Goal: Check status: Check status

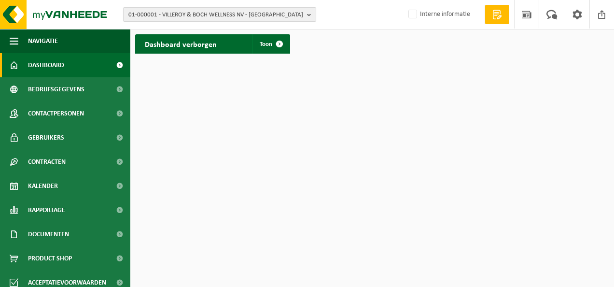
click at [207, 14] on span "01-000001 - VILLEROY & BOCH WELLNESS NV - ROESELARE" at bounding box center [215, 15] width 175 height 14
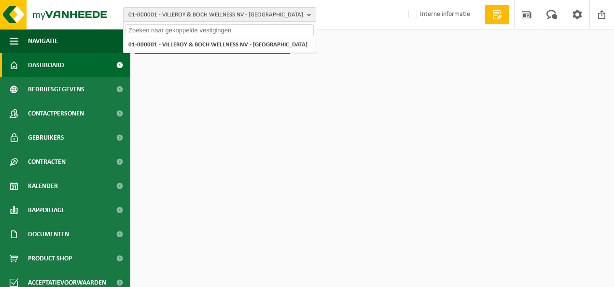
click at [217, 35] on input "text" at bounding box center [219, 30] width 188 height 12
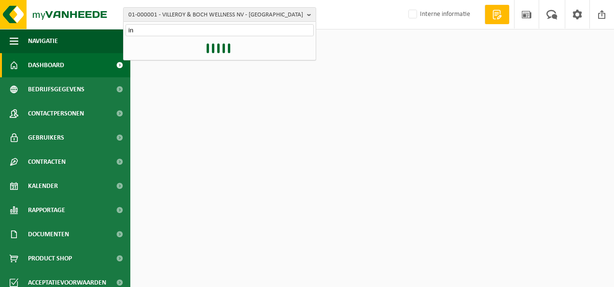
type input "i"
type input "b"
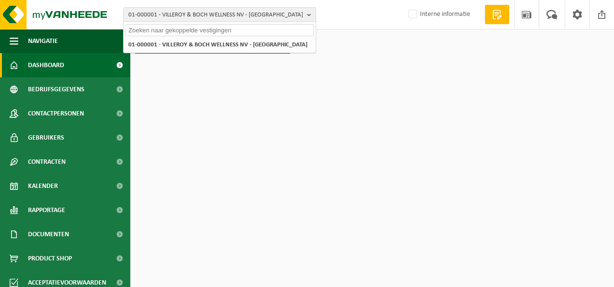
click at [292, 30] on input "text" at bounding box center [219, 30] width 188 height 12
click at [311, 14] on b "button" at bounding box center [311, 15] width 9 height 14
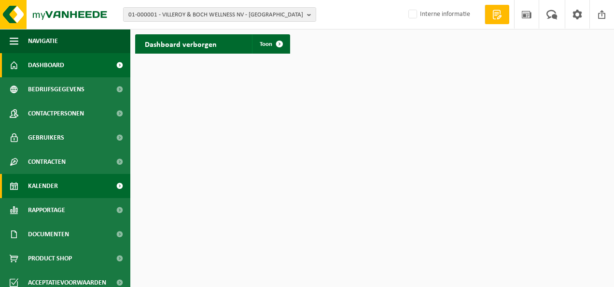
click at [71, 184] on link "Kalender" at bounding box center [65, 186] width 130 height 24
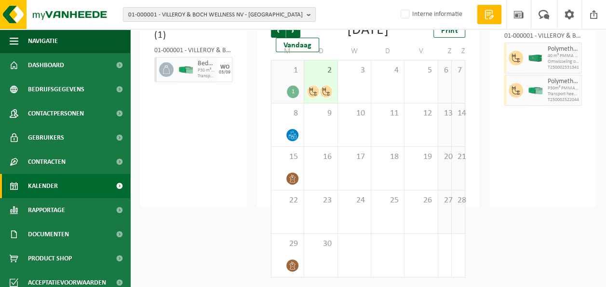
scroll to position [19, 0]
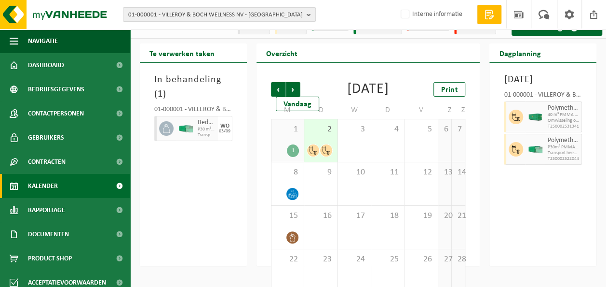
click at [284, 20] on span "01-000001 - VILLEROY & BOCH WELLNESS NV - [GEOGRAPHIC_DATA]" at bounding box center [215, 15] width 175 height 14
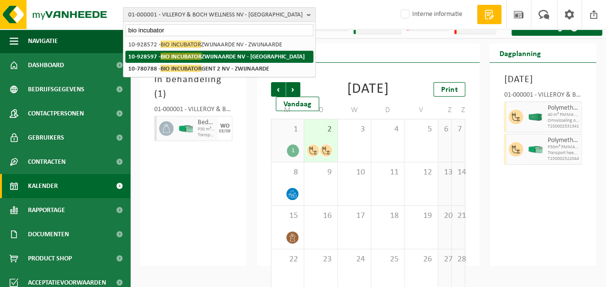
type input "bio incubator"
click at [255, 59] on strong "10-928597 - BIO INCUBATOR ZWIJNAARDE NV - GENT" at bounding box center [216, 56] width 177 height 7
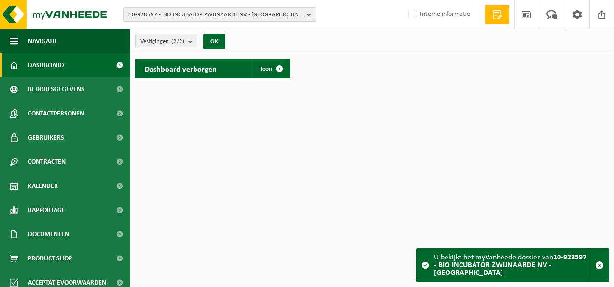
click at [176, 45] on span "Vestigingen (2/2)" at bounding box center [162, 41] width 44 height 14
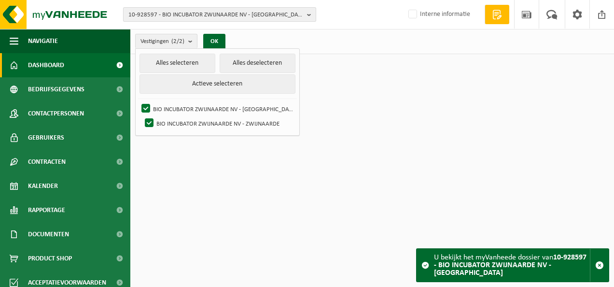
click at [228, 19] on span "10-928597 - BIO INCUBATOR ZWIJNAARDE NV - GENT" at bounding box center [215, 15] width 175 height 14
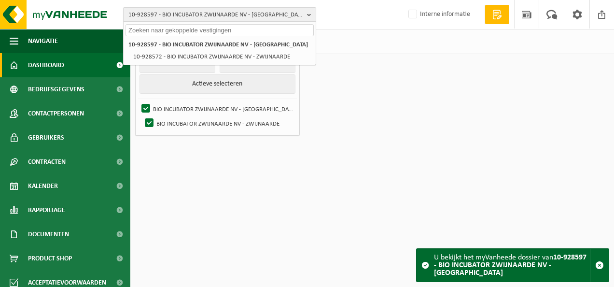
click at [228, 19] on span "10-928597 - BIO INCUBATOR ZWIJNAARDE NV - GENT" at bounding box center [215, 15] width 175 height 14
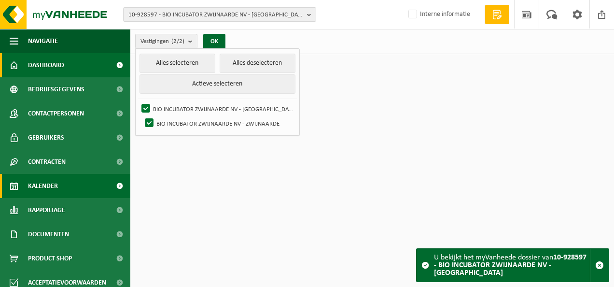
click at [72, 189] on link "Kalender" at bounding box center [65, 186] width 130 height 24
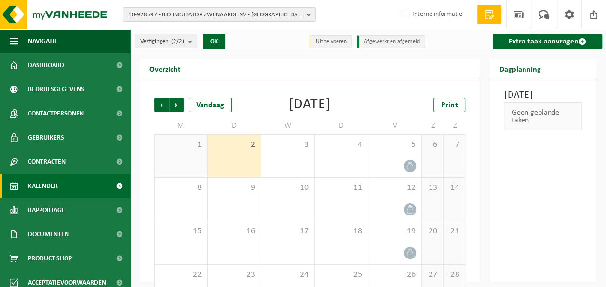
scroll to position [44, 0]
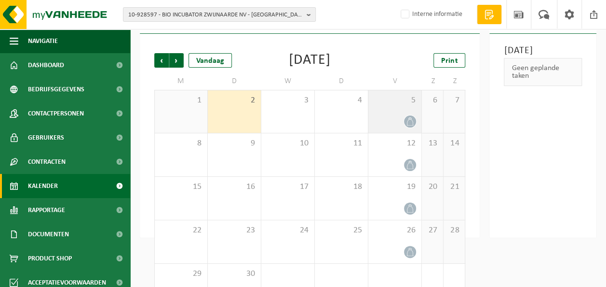
click at [390, 106] on div "5" at bounding box center [395, 111] width 53 height 42
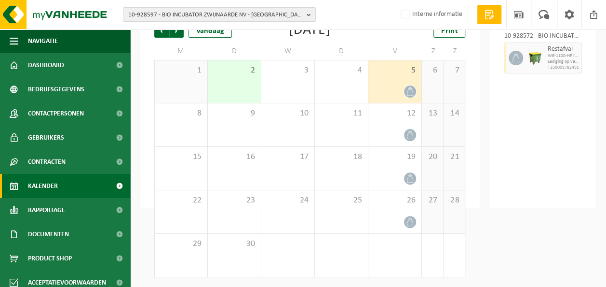
scroll to position [10, 0]
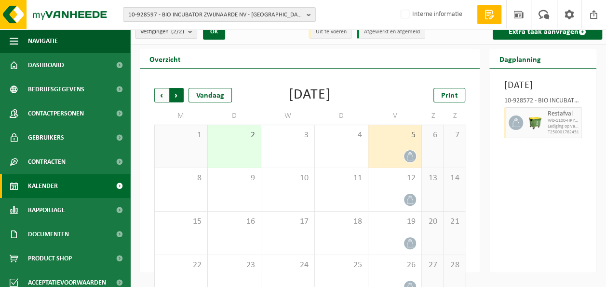
click at [168, 95] on span "Vorige" at bounding box center [161, 95] width 14 height 14
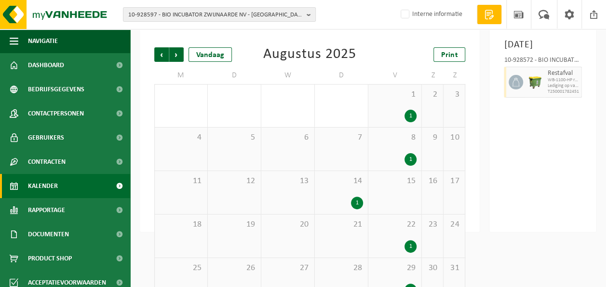
scroll to position [74, 0]
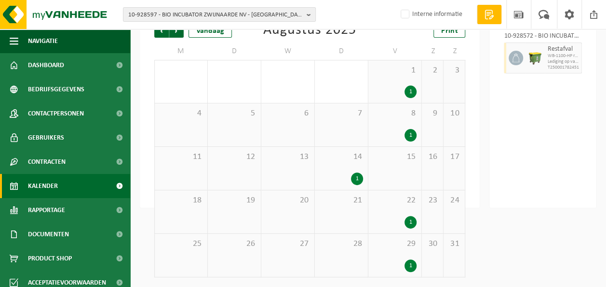
click at [345, 163] on div "14 1" at bounding box center [341, 168] width 53 height 43
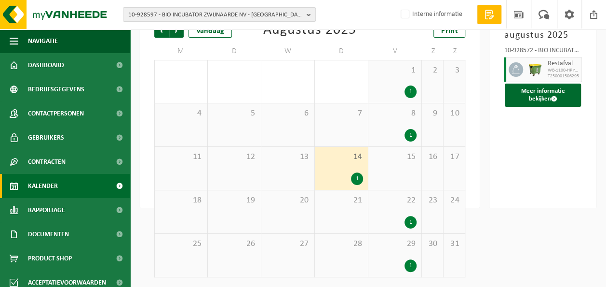
click at [394, 117] on span "8" at bounding box center [394, 113] width 43 height 11
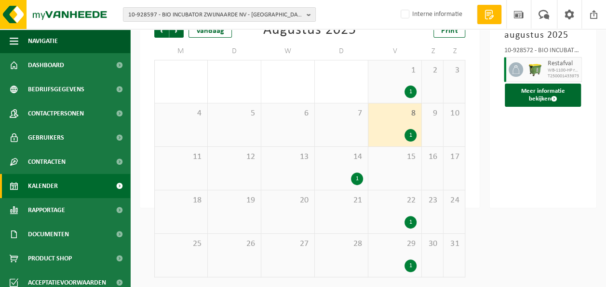
click at [410, 79] on div "1 1" at bounding box center [395, 81] width 53 height 42
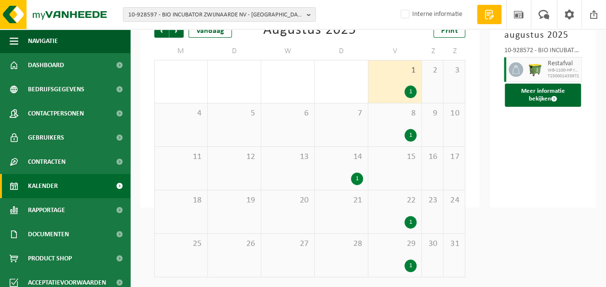
click at [396, 229] on div "22 1" at bounding box center [395, 211] width 53 height 43
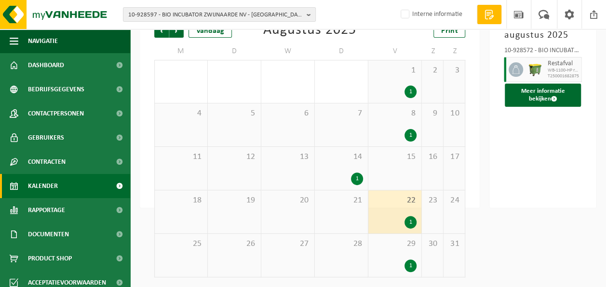
click at [395, 252] on div "29 1" at bounding box center [395, 254] width 53 height 43
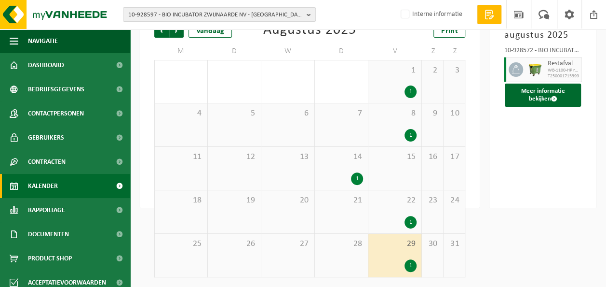
scroll to position [0, 0]
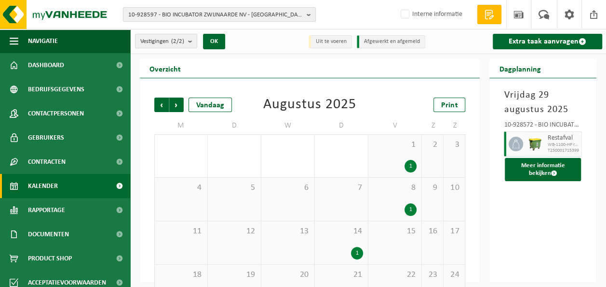
click at [250, 12] on span "10-928597 - BIO INCUBATOR ZWIJNAARDE NV - GENT" at bounding box center [215, 15] width 175 height 14
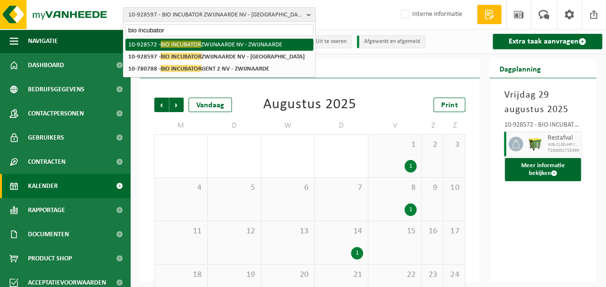
type input "bio incubator"
click at [214, 42] on li "10-928572 - BIO INCUBATOR ZWIJNAARDE NV - ZWIJNAARDE" at bounding box center [219, 45] width 188 height 12
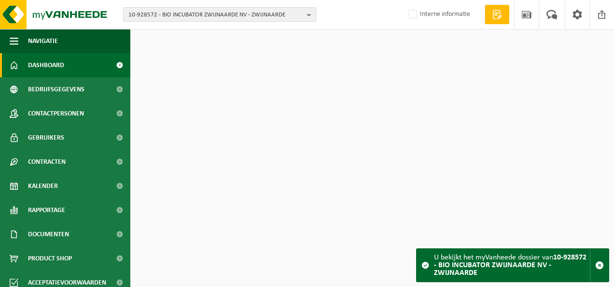
click at [182, 14] on span "10-928572 - BIO INCUBATOR ZWIJNAARDE NV - ZWIJNAARDE" at bounding box center [215, 15] width 175 height 14
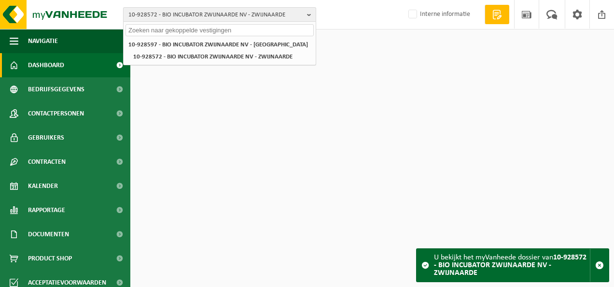
click at [166, 20] on span "10-928572 - BIO INCUBATOR ZWIJNAARDE NV - ZWIJNAARDE" at bounding box center [215, 15] width 175 height 14
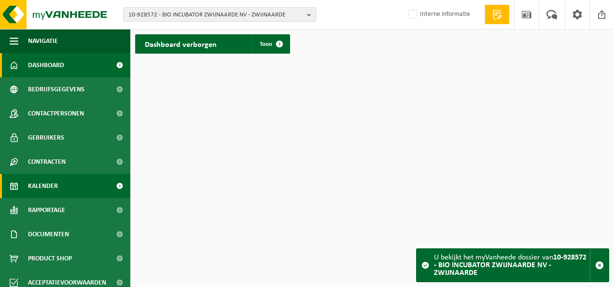
click at [69, 190] on link "Kalender" at bounding box center [65, 186] width 130 height 24
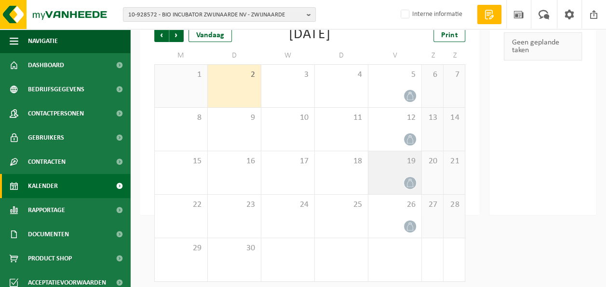
scroll to position [70, 0]
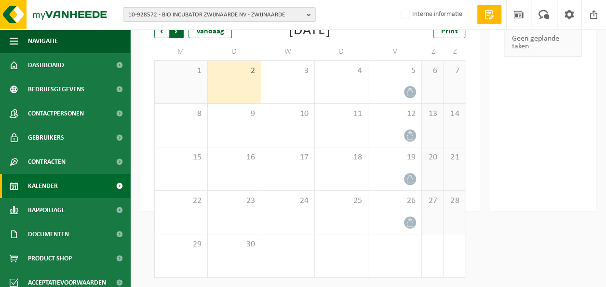
click at [163, 36] on span "Vorige" at bounding box center [161, 31] width 14 height 14
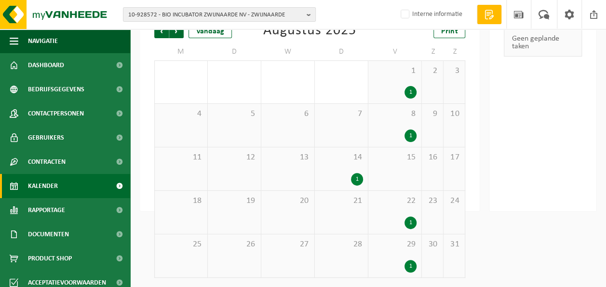
click at [396, 223] on div "1" at bounding box center [394, 222] width 43 height 13
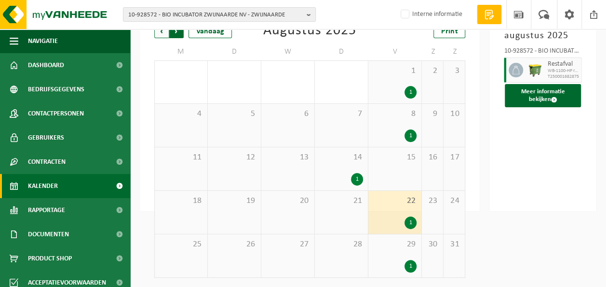
click at [164, 37] on span "Vorige" at bounding box center [161, 31] width 14 height 14
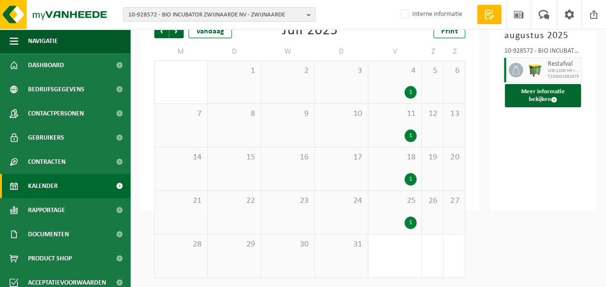
click at [410, 118] on span "11" at bounding box center [394, 114] width 43 height 11
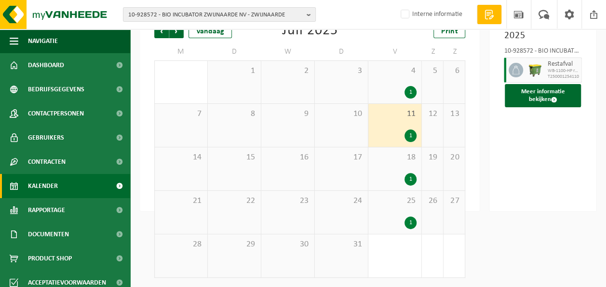
click at [400, 160] on span "18" at bounding box center [394, 157] width 43 height 11
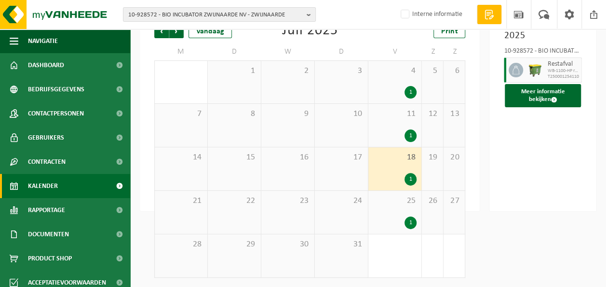
click at [400, 199] on span "25" at bounding box center [394, 200] width 43 height 11
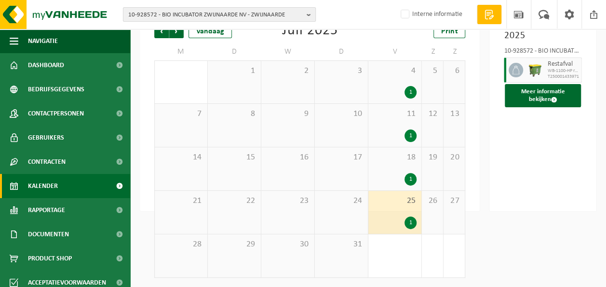
click at [187, 21] on span "10-928572 - BIO INCUBATOR ZWIJNAARDE NV - ZWIJNAARDE" at bounding box center [215, 15] width 175 height 14
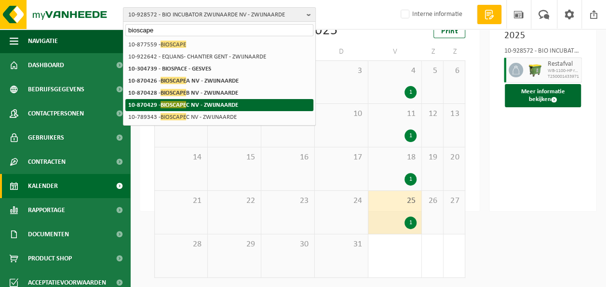
type input "bioscape"
click at [208, 107] on strong "10-870429 - BIOSCAPE C NV - ZWIJNAARDE" at bounding box center [183, 104] width 110 height 7
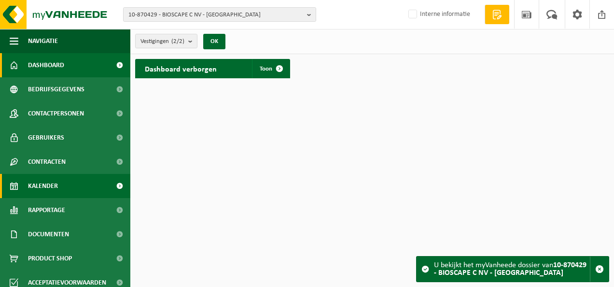
click at [65, 186] on link "Kalender" at bounding box center [65, 186] width 130 height 24
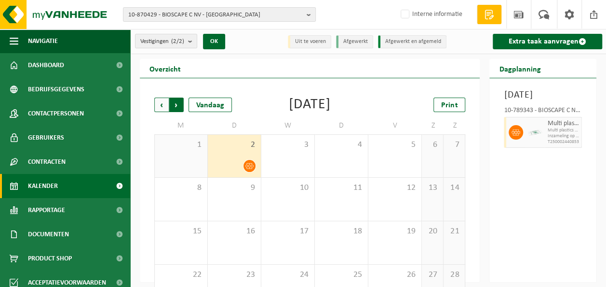
click at [162, 108] on span "Vorige" at bounding box center [161, 104] width 14 height 14
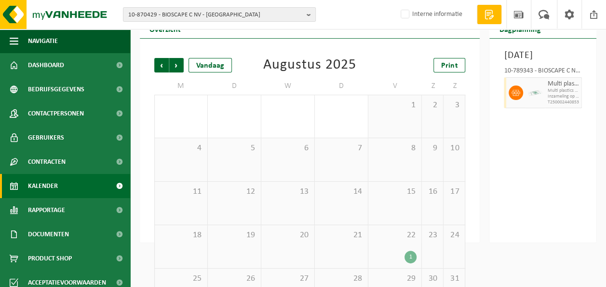
scroll to position [74, 0]
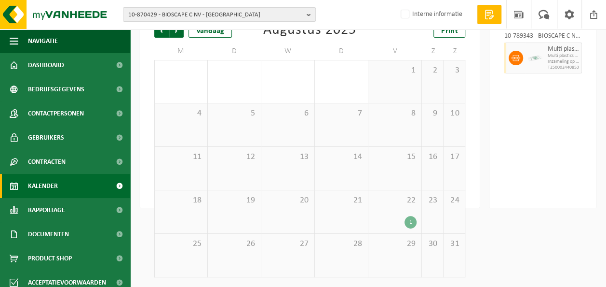
click at [398, 212] on div "22 1" at bounding box center [395, 211] width 53 height 43
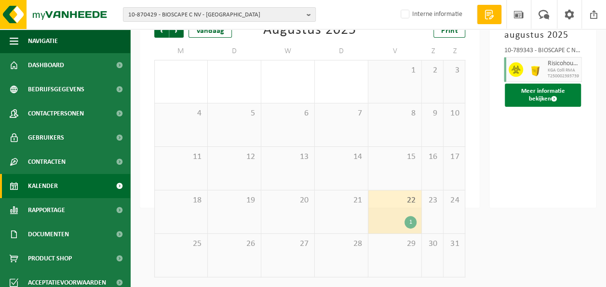
click at [538, 97] on button "Meer informatie bekijken" at bounding box center [543, 94] width 76 height 23
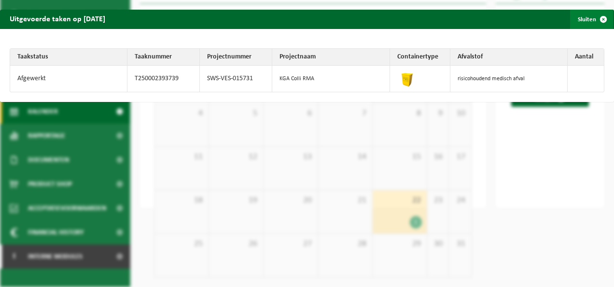
click at [593, 19] on span "button" at bounding box center [602, 19] width 19 height 19
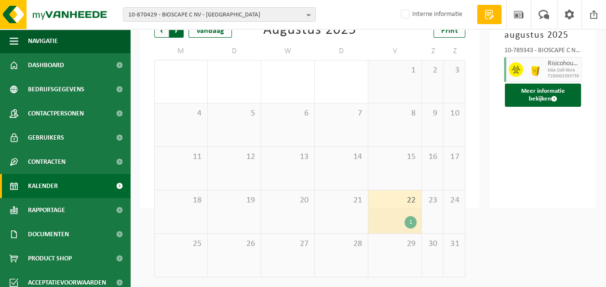
click at [161, 37] on span "Vorige" at bounding box center [161, 30] width 14 height 14
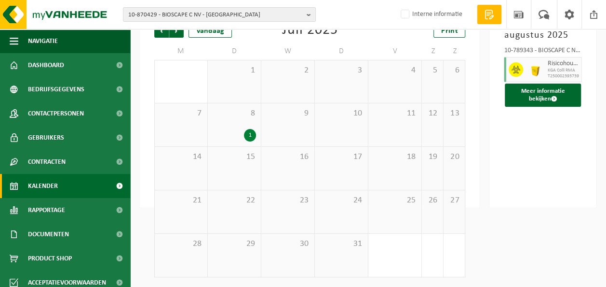
click at [232, 132] on div "1" at bounding box center [234, 135] width 43 height 13
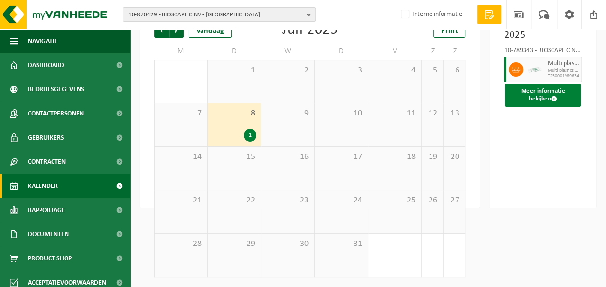
click at [557, 97] on span at bounding box center [554, 99] width 6 height 6
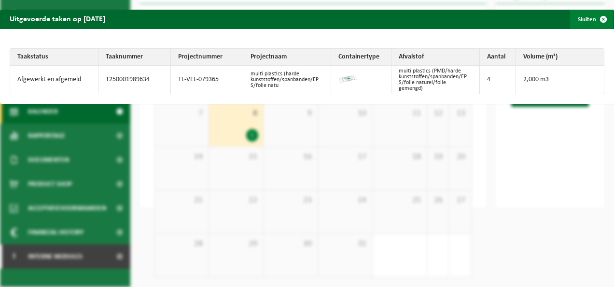
click at [577, 22] on button "Sluiten" at bounding box center [591, 19] width 43 height 19
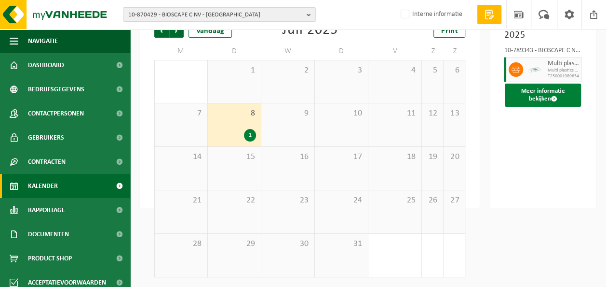
click at [542, 96] on button "Meer informatie bekijken" at bounding box center [543, 94] width 76 height 23
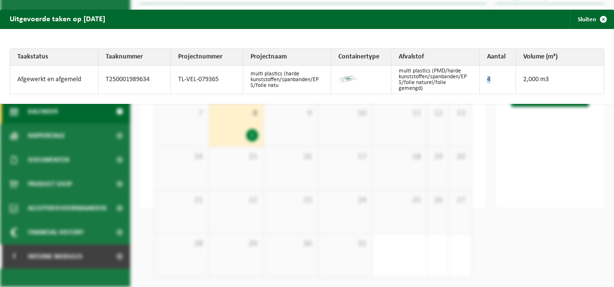
click at [481, 81] on td "4" at bounding box center [497, 80] width 36 height 28
drag, startPoint x: 481, startPoint y: 81, endPoint x: 490, endPoint y: 81, distance: 8.7
click at [490, 81] on td "4" at bounding box center [497, 80] width 36 height 28
click at [490, 89] on td "4" at bounding box center [497, 80] width 36 height 28
click at [600, 14] on span "button" at bounding box center [602, 19] width 19 height 19
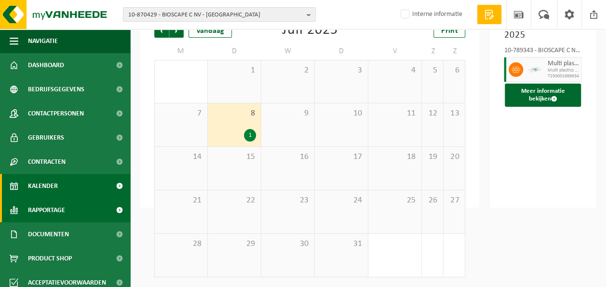
drag, startPoint x: 52, startPoint y: 212, endPoint x: 100, endPoint y: 211, distance: 48.2
click at [52, 212] on span "Rapportage" at bounding box center [46, 210] width 37 height 24
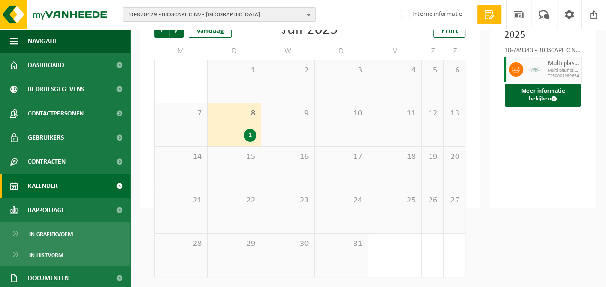
click at [221, 16] on span "10-870429 - BIOSCAPE C NV - [GEOGRAPHIC_DATA]" at bounding box center [215, 15] width 175 height 14
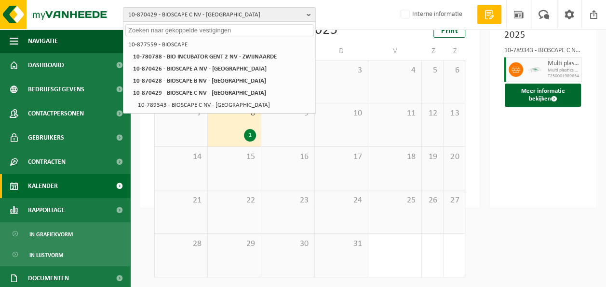
click at [245, 35] on input "text" at bounding box center [219, 30] width 188 height 12
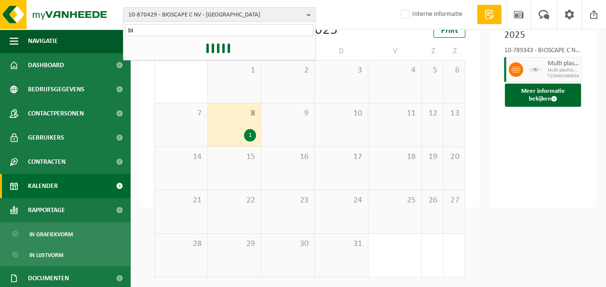
type input "b"
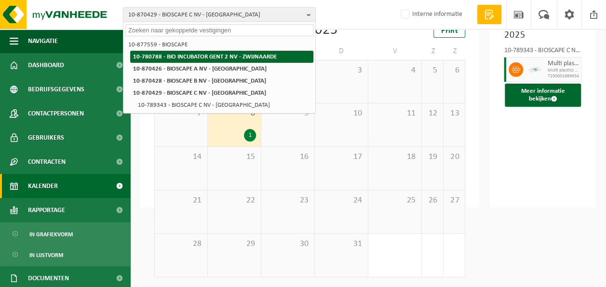
click at [250, 59] on strong "10-780788 - BIO INCUBATOR GENT 2 NV - ZWIJNAARDE" at bounding box center [205, 57] width 144 height 6
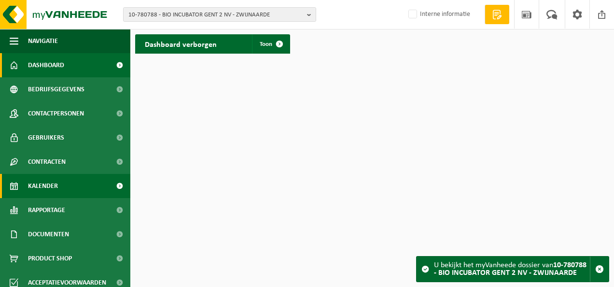
click at [71, 189] on link "Kalender" at bounding box center [65, 186] width 130 height 24
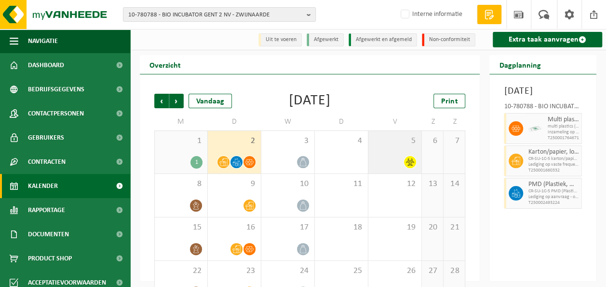
click at [382, 146] on span "5" at bounding box center [394, 141] width 43 height 11
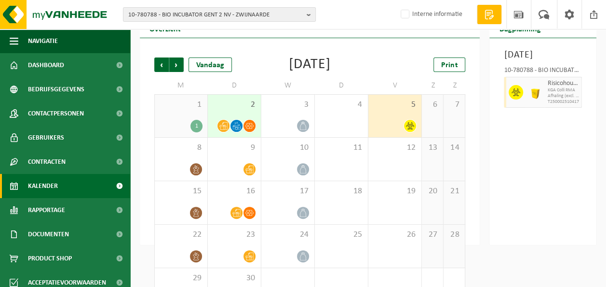
scroll to position [38, 0]
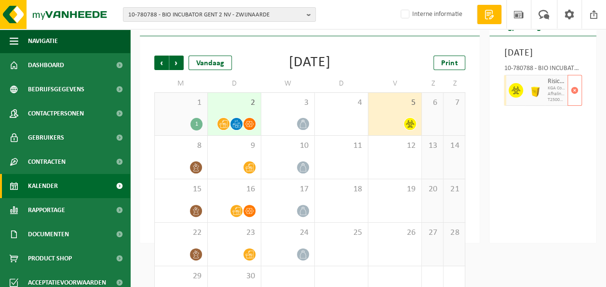
click at [505, 97] on div at bounding box center [515, 90] width 22 height 31
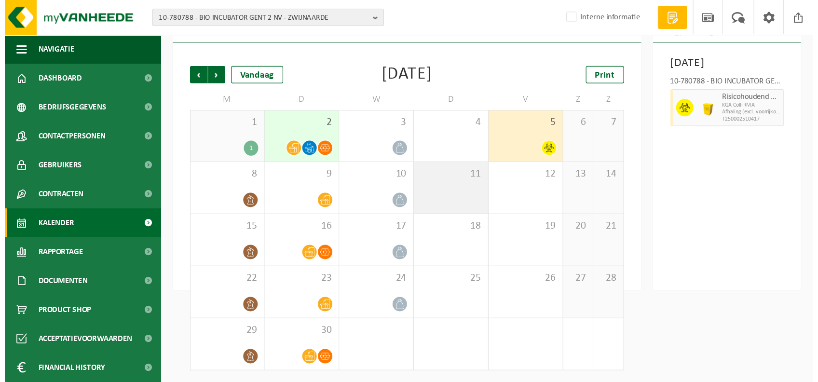
scroll to position [0, 0]
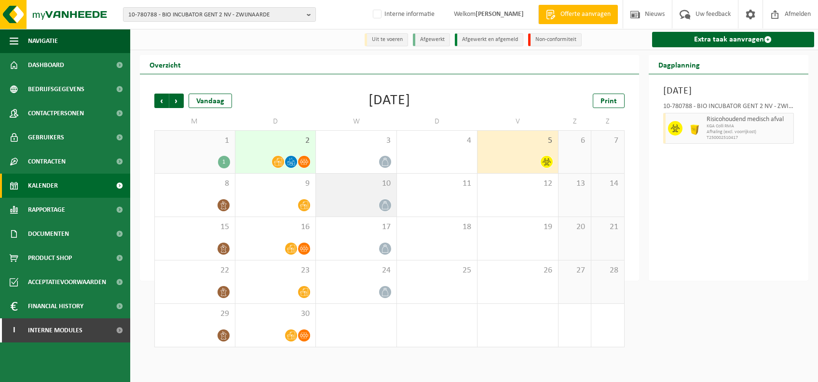
drag, startPoint x: 363, startPoint y: 186, endPoint x: 363, endPoint y: 179, distance: 6.8
click at [363, 186] on span "10" at bounding box center [356, 183] width 71 height 11
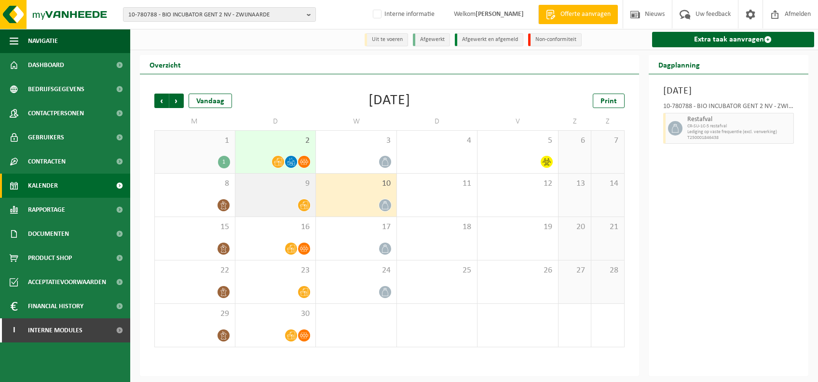
click at [266, 205] on div at bounding box center [275, 205] width 71 height 13
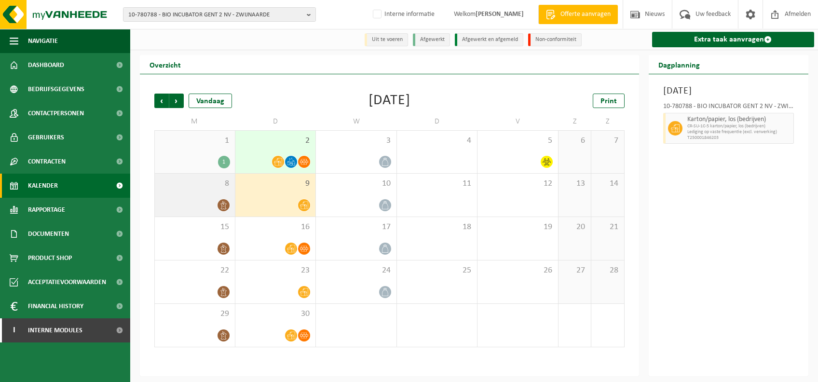
click at [222, 193] on div "8" at bounding box center [195, 195] width 80 height 43
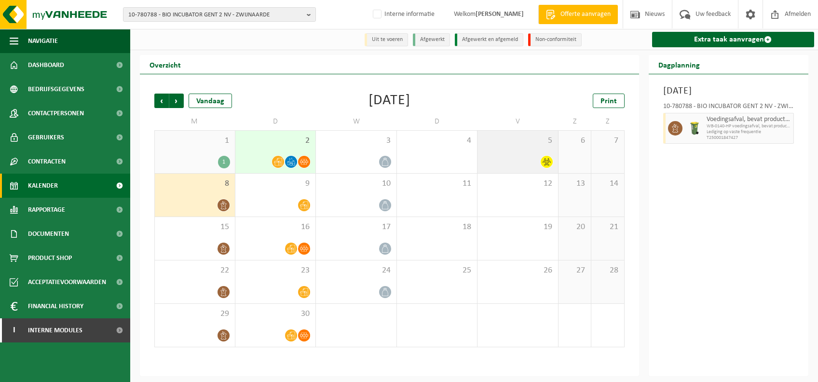
click at [521, 151] on div "5" at bounding box center [518, 152] width 81 height 42
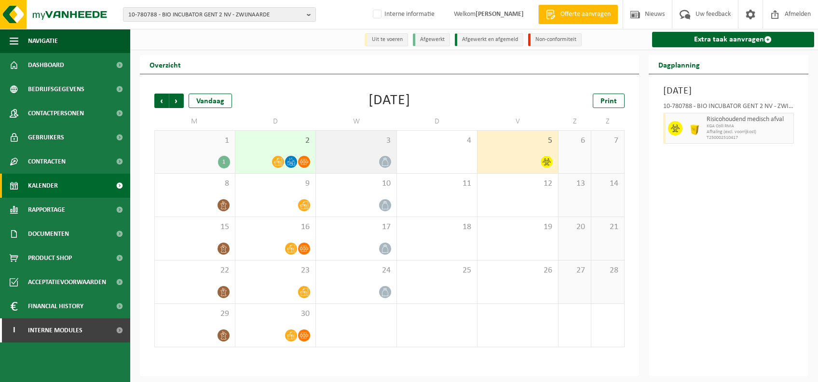
click at [372, 148] on div "3" at bounding box center [356, 152] width 81 height 42
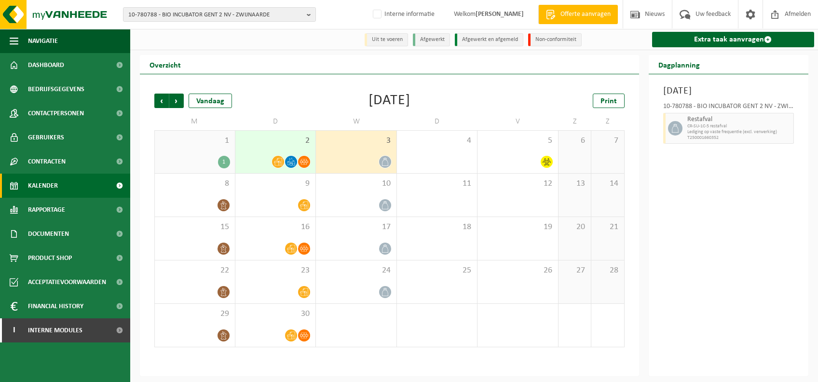
click at [193, 162] on div "1" at bounding box center [195, 162] width 70 height 13
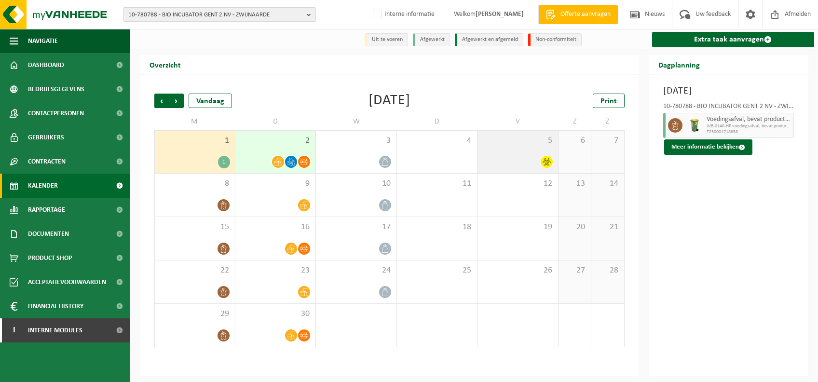
click at [511, 158] on div at bounding box center [517, 161] width 71 height 13
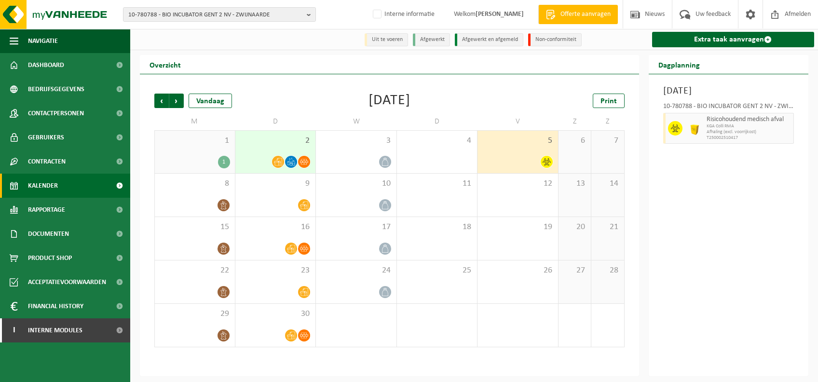
click at [179, 154] on div "1 1" at bounding box center [195, 152] width 80 height 42
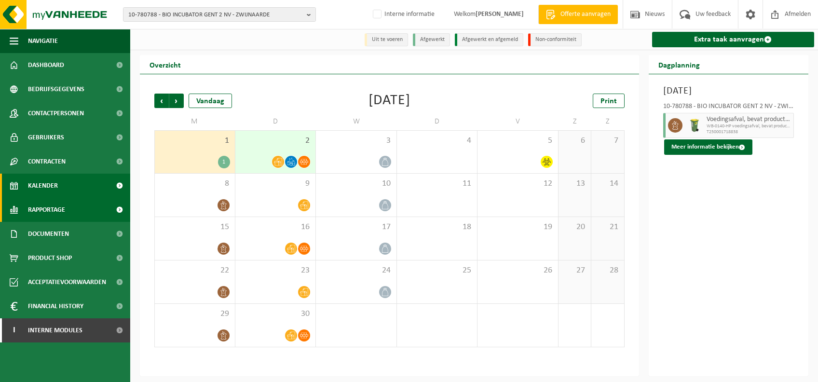
click at [64, 205] on span "Rapportage" at bounding box center [46, 210] width 37 height 24
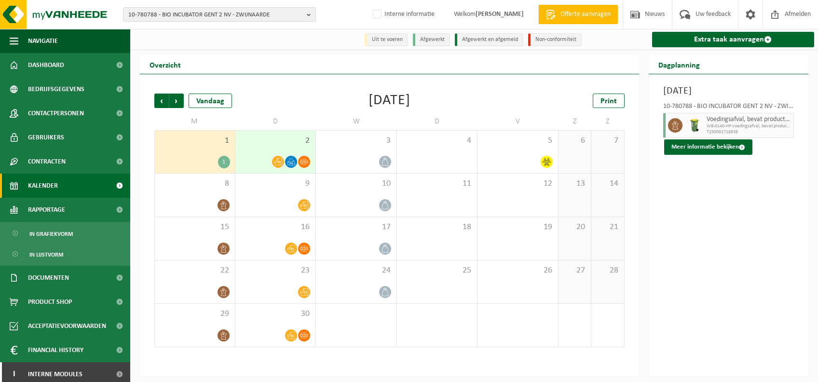
click at [72, 189] on link "Kalender" at bounding box center [65, 186] width 130 height 24
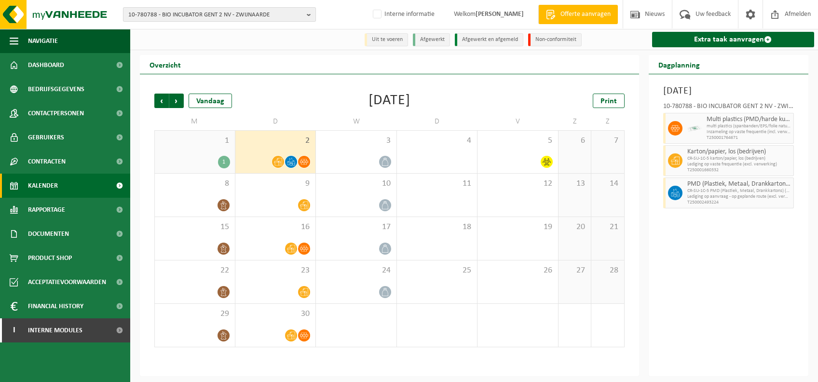
click at [213, 8] on span "10-780788 - BIO INCUBATOR GENT 2 NV - ZWIJNAARDE" at bounding box center [215, 15] width 175 height 14
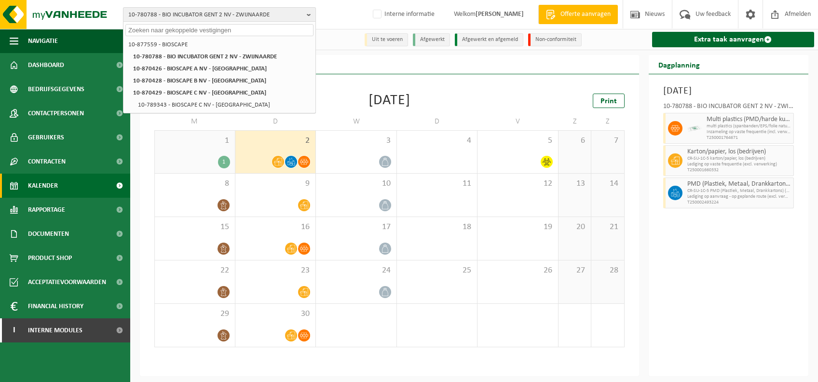
click at [178, 18] on span "10-780788 - BIO INCUBATOR GENT 2 NV - ZWIJNAARDE" at bounding box center [215, 15] width 175 height 14
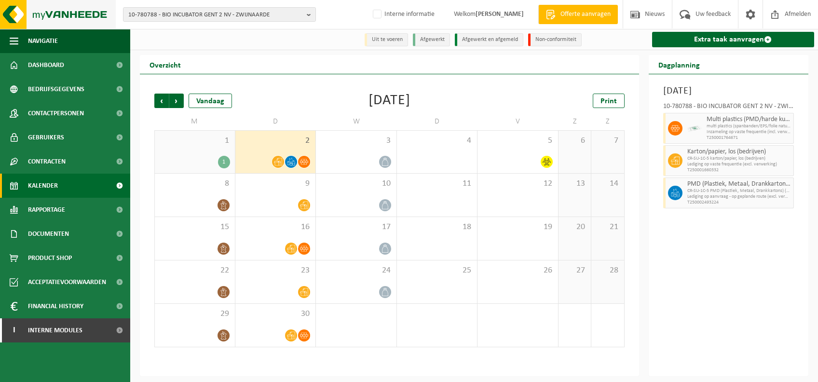
click at [73, 12] on img at bounding box center [58, 14] width 116 height 29
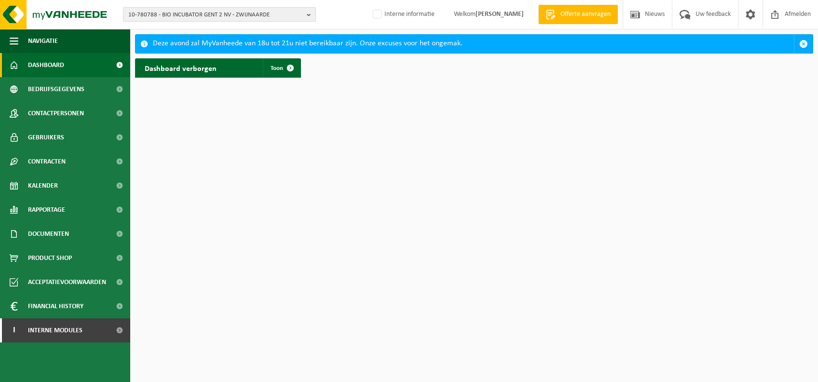
click at [162, 19] on span "10-780788 - BIO INCUBATOR GENT 2 NV - ZWIJNAARDE" at bounding box center [215, 15] width 175 height 14
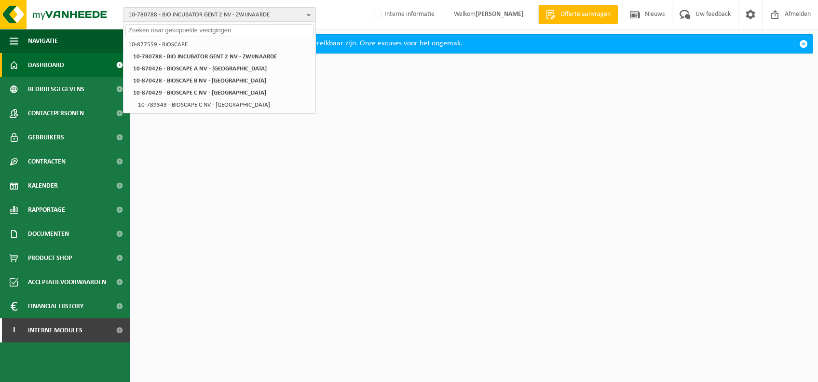
click at [309, 14] on b "button" at bounding box center [311, 15] width 9 height 14
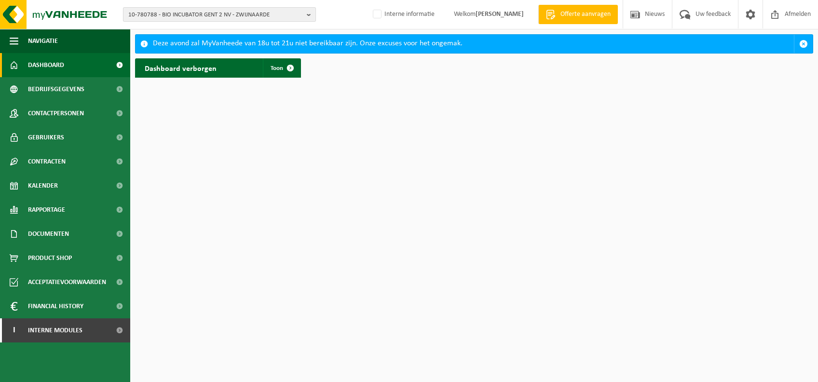
click at [308, 14] on b "button" at bounding box center [311, 15] width 9 height 14
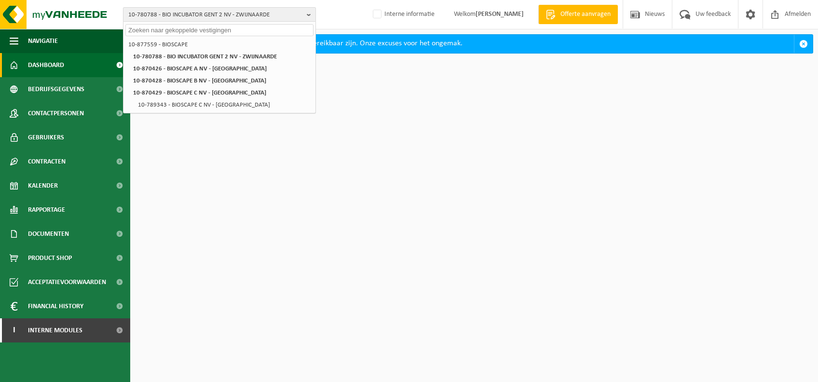
click at [309, 15] on b "button" at bounding box center [311, 15] width 9 height 14
